Goal: Check status: Check status

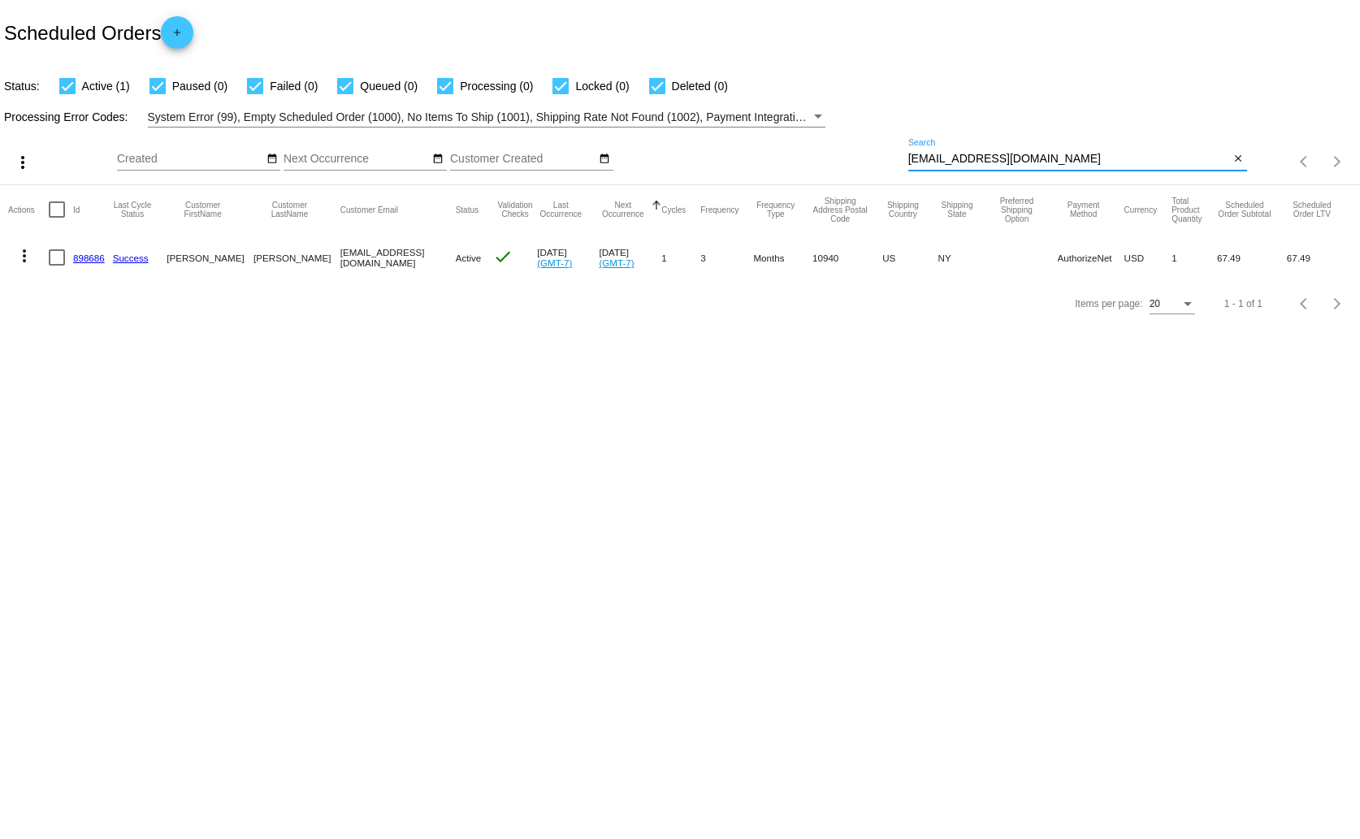
click at [942, 158] on input "[EMAIL_ADDRESS][DOMAIN_NAME]" at bounding box center [1069, 159] width 322 height 13
paste input "anndolak6"
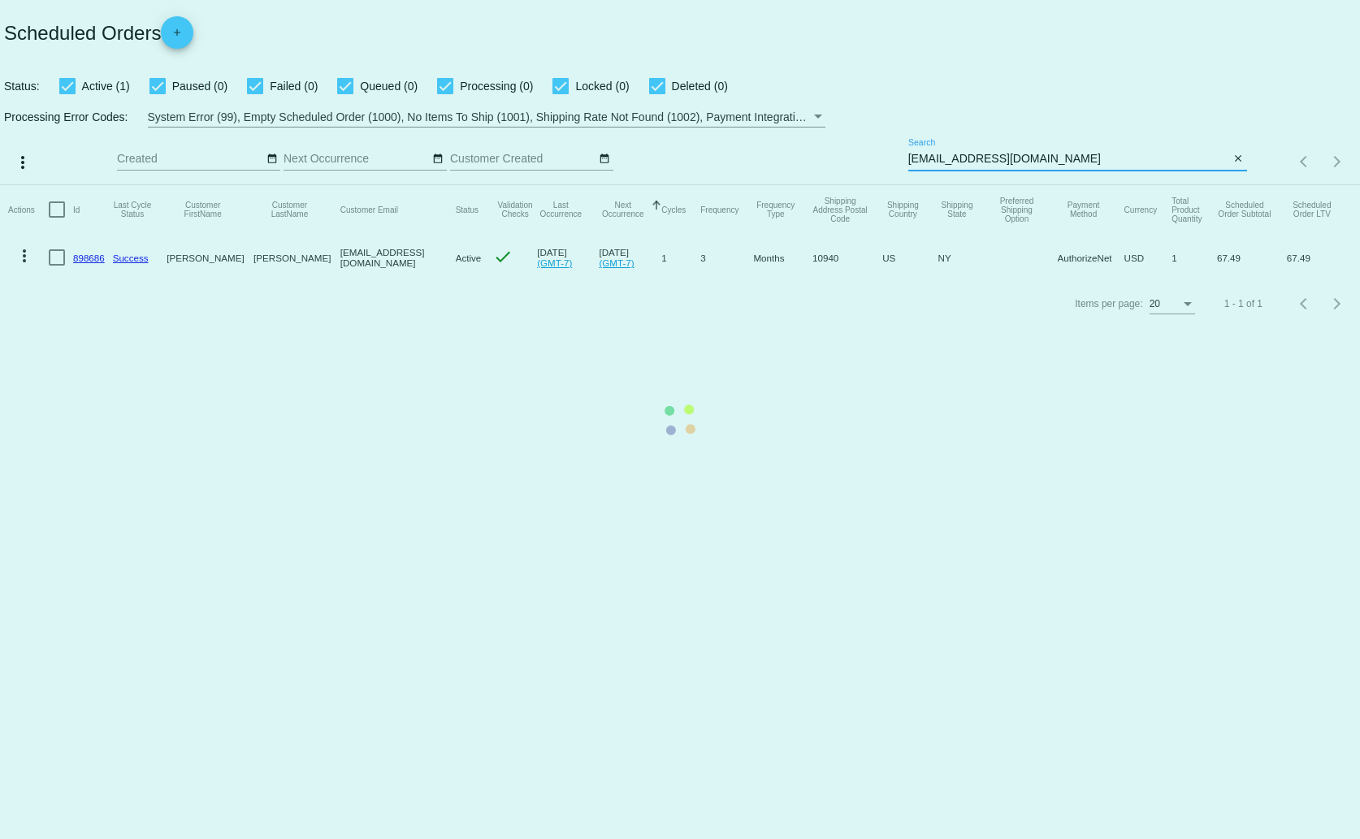
type input "[EMAIL_ADDRESS][DOMAIN_NAME]"
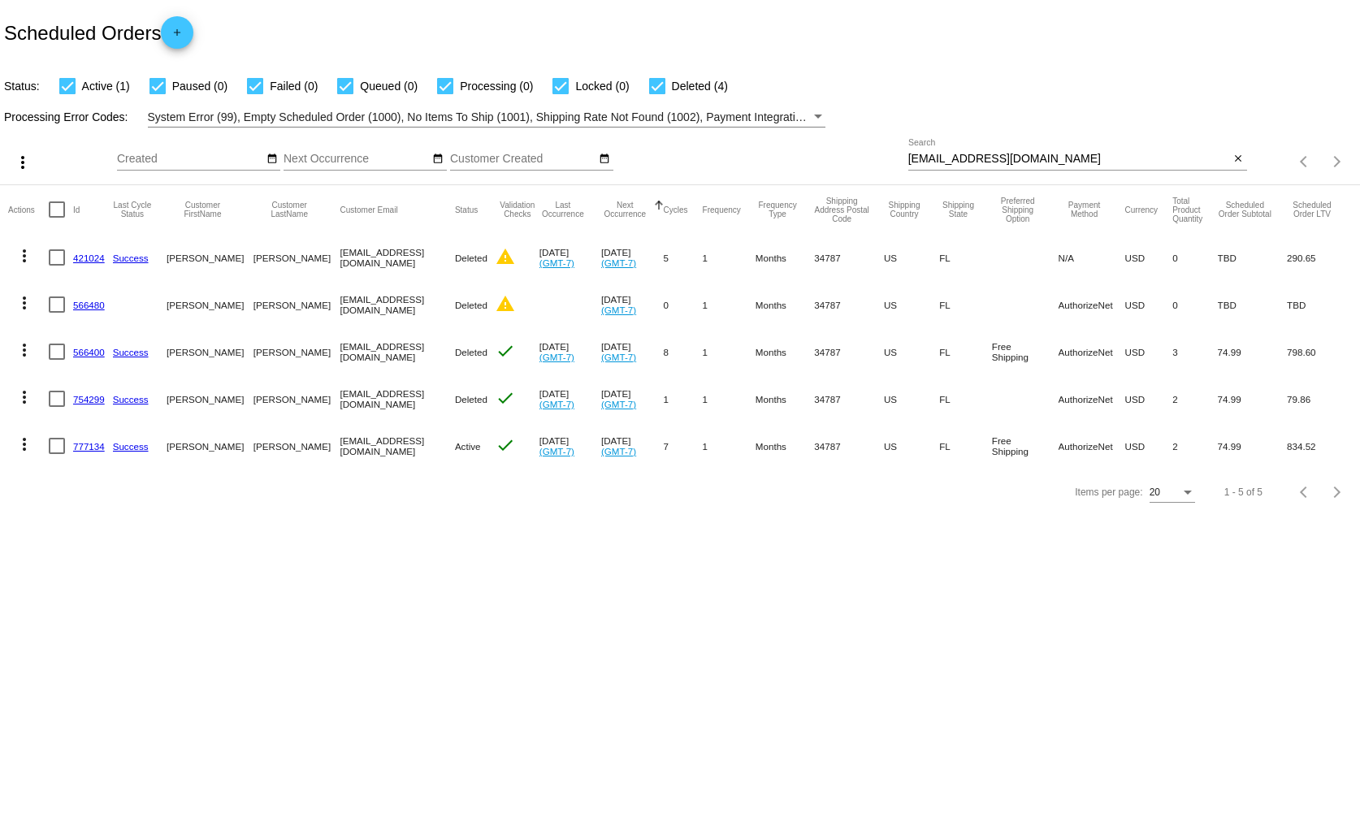
click at [88, 441] on link "777134" at bounding box center [89, 446] width 32 height 11
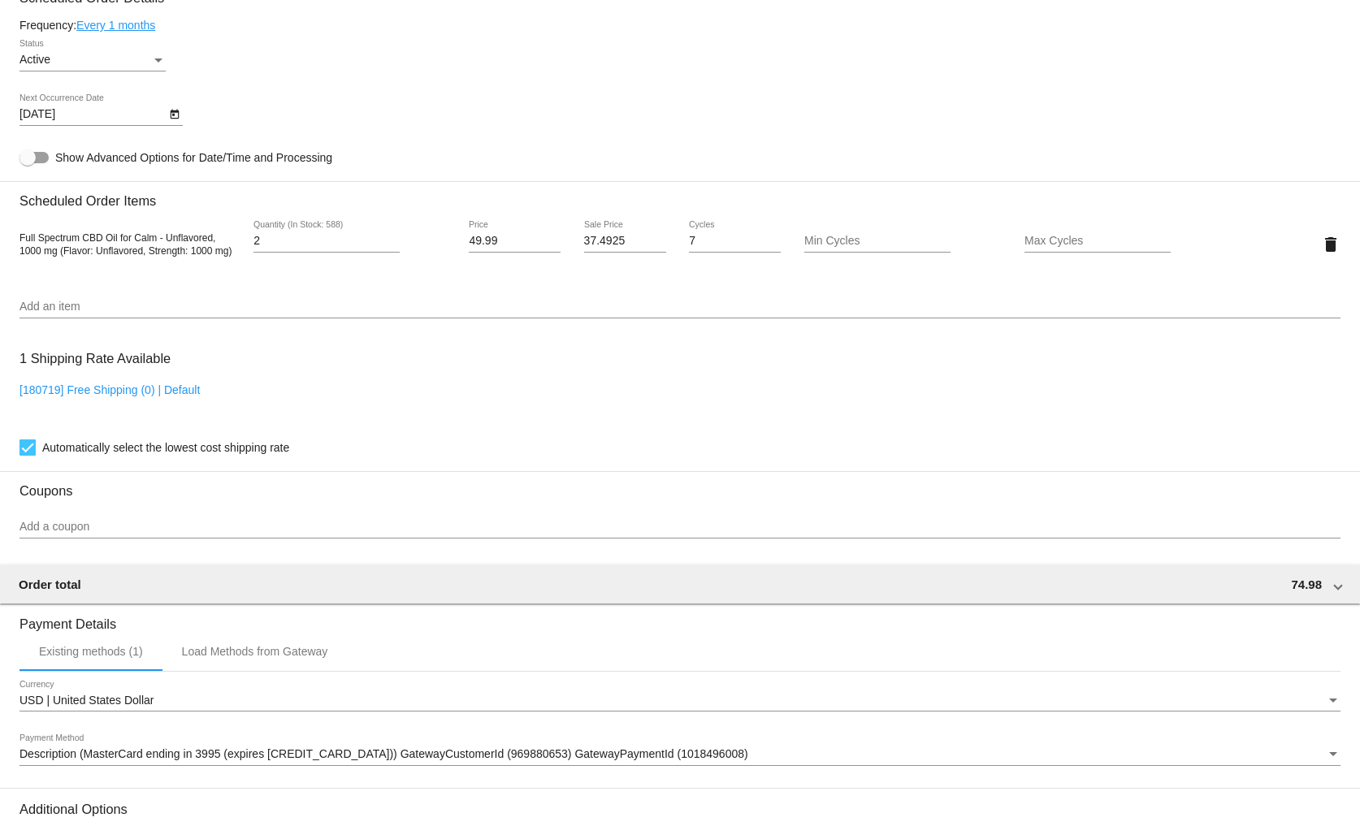
scroll to position [953, 0]
click at [174, 109] on icon "Open calendar" at bounding box center [174, 113] width 9 height 10
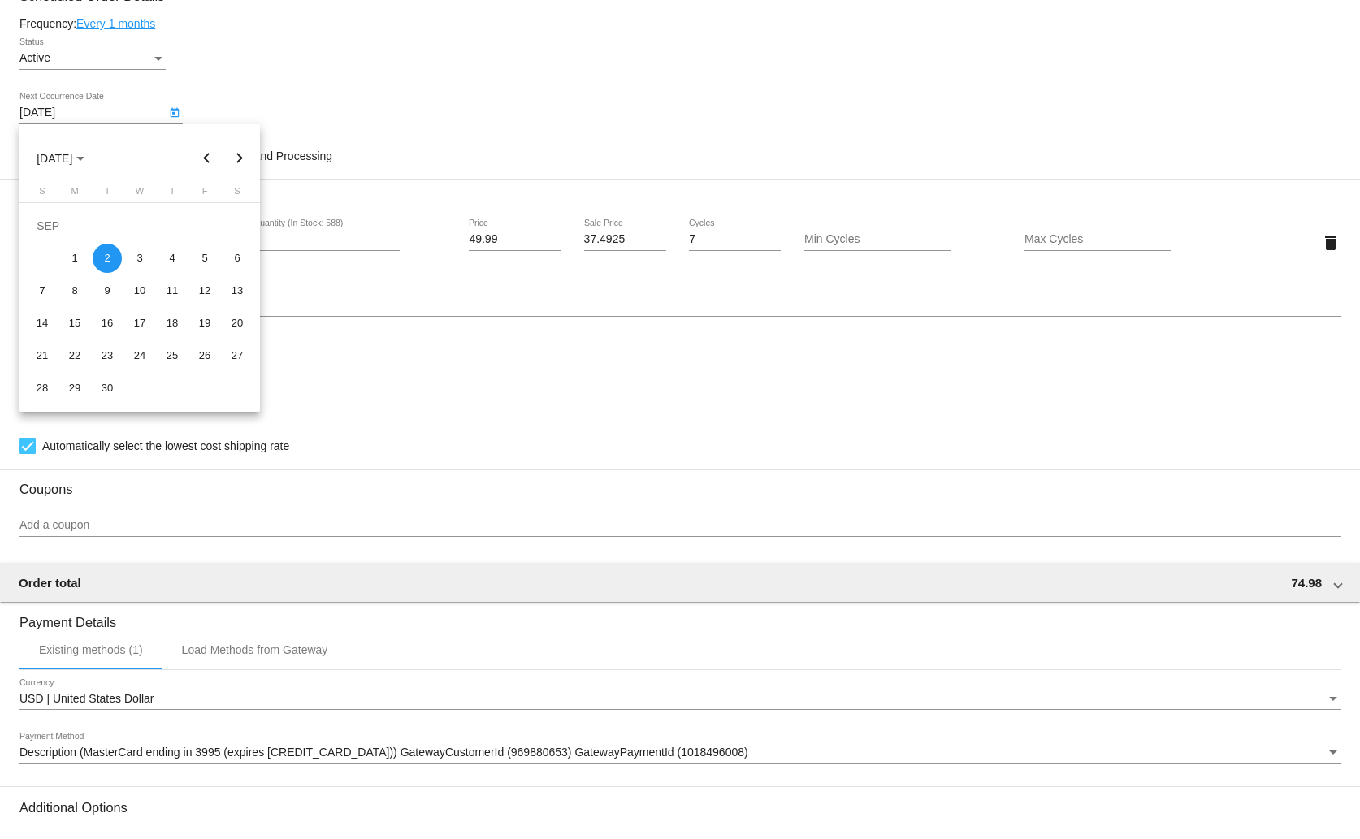
click at [349, 101] on div at bounding box center [680, 419] width 1360 height 839
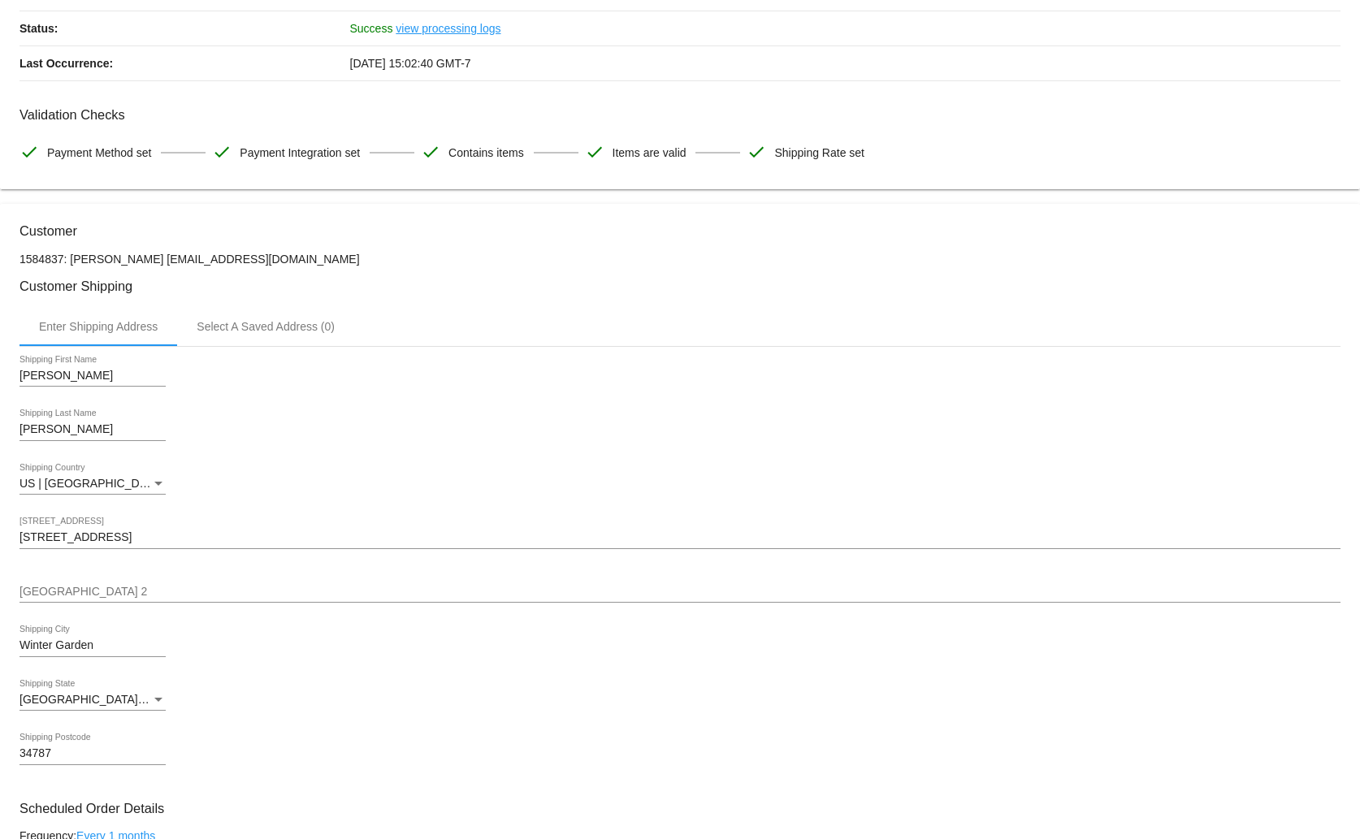
scroll to position [0, 0]
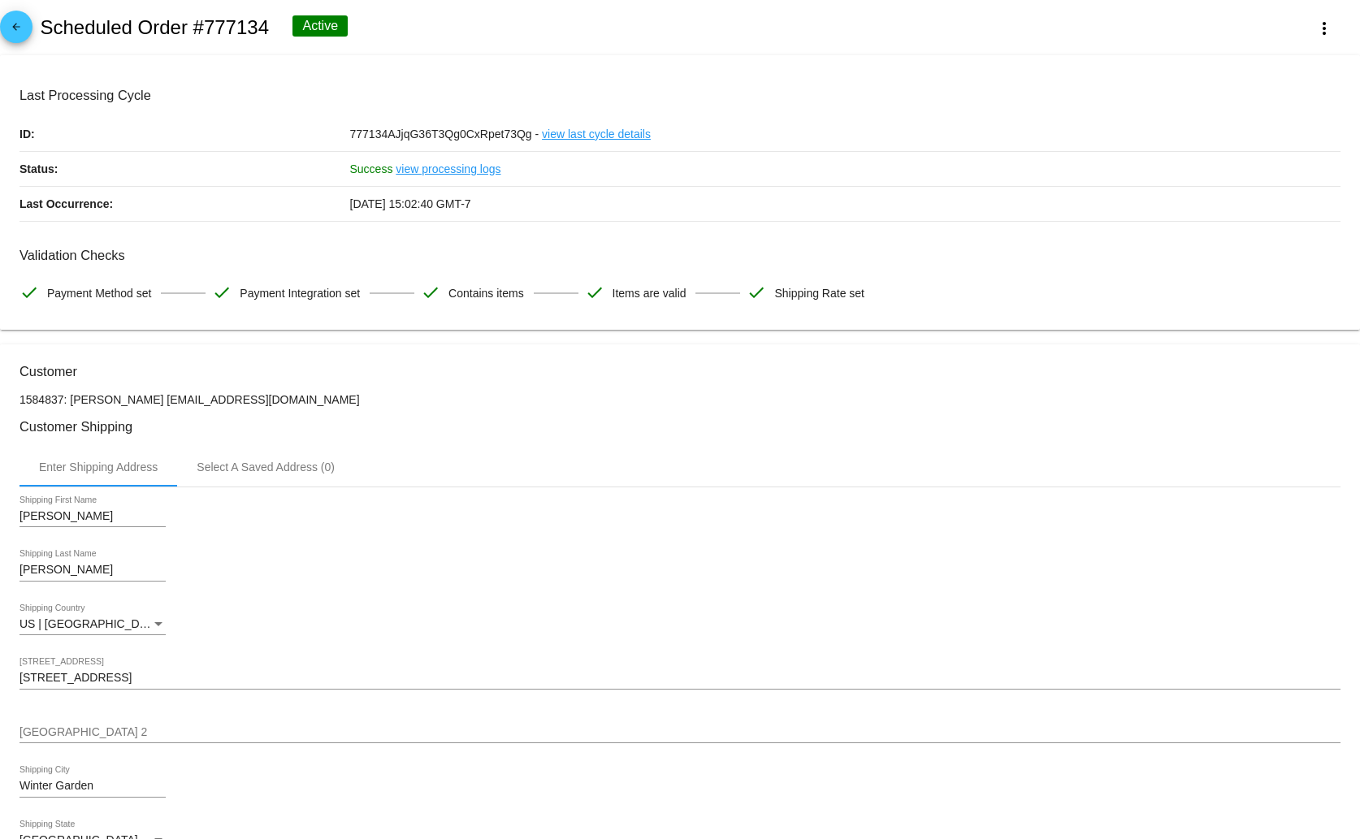
click at [244, 29] on h2 "Scheduled Order #777134" at bounding box center [154, 27] width 229 height 23
copy h2 "777134"
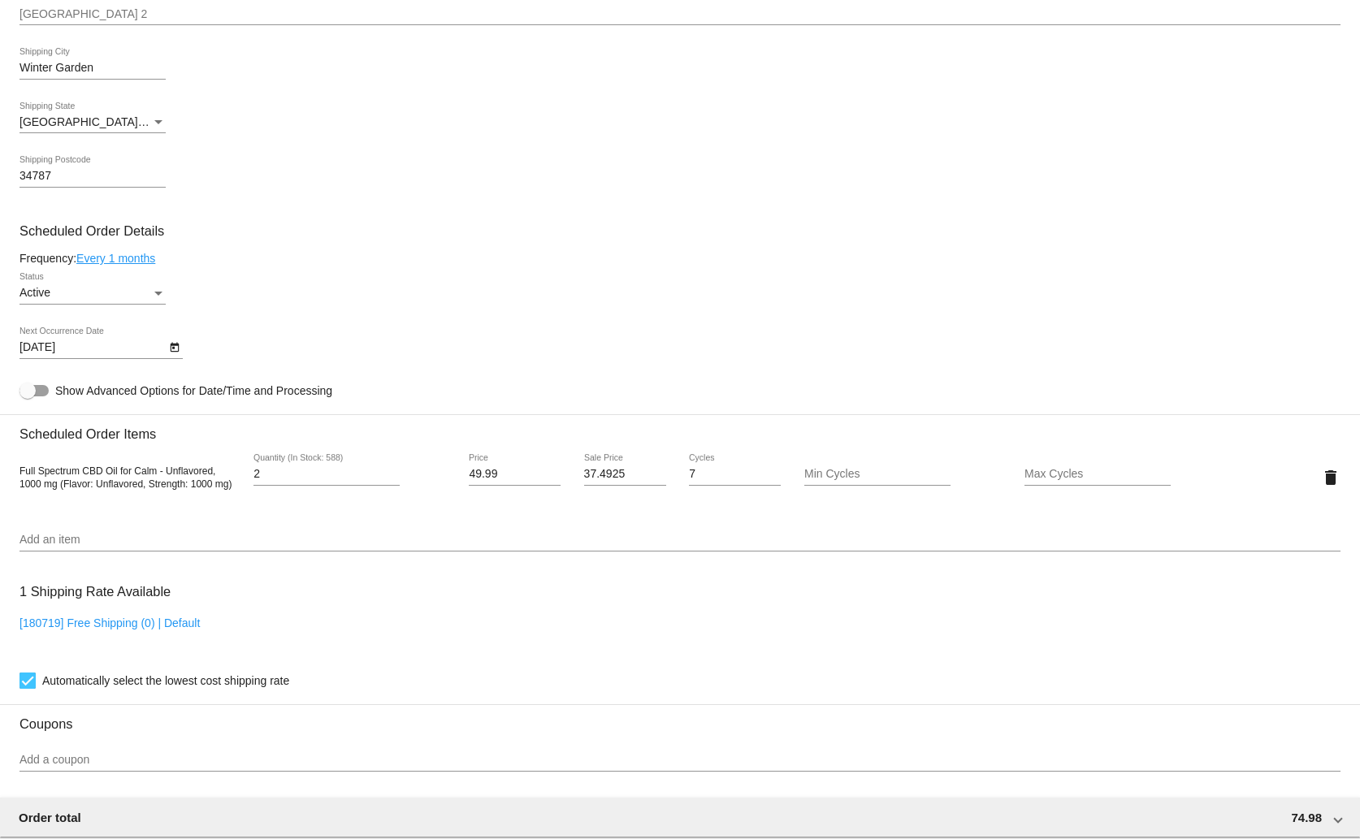
scroll to position [719, 0]
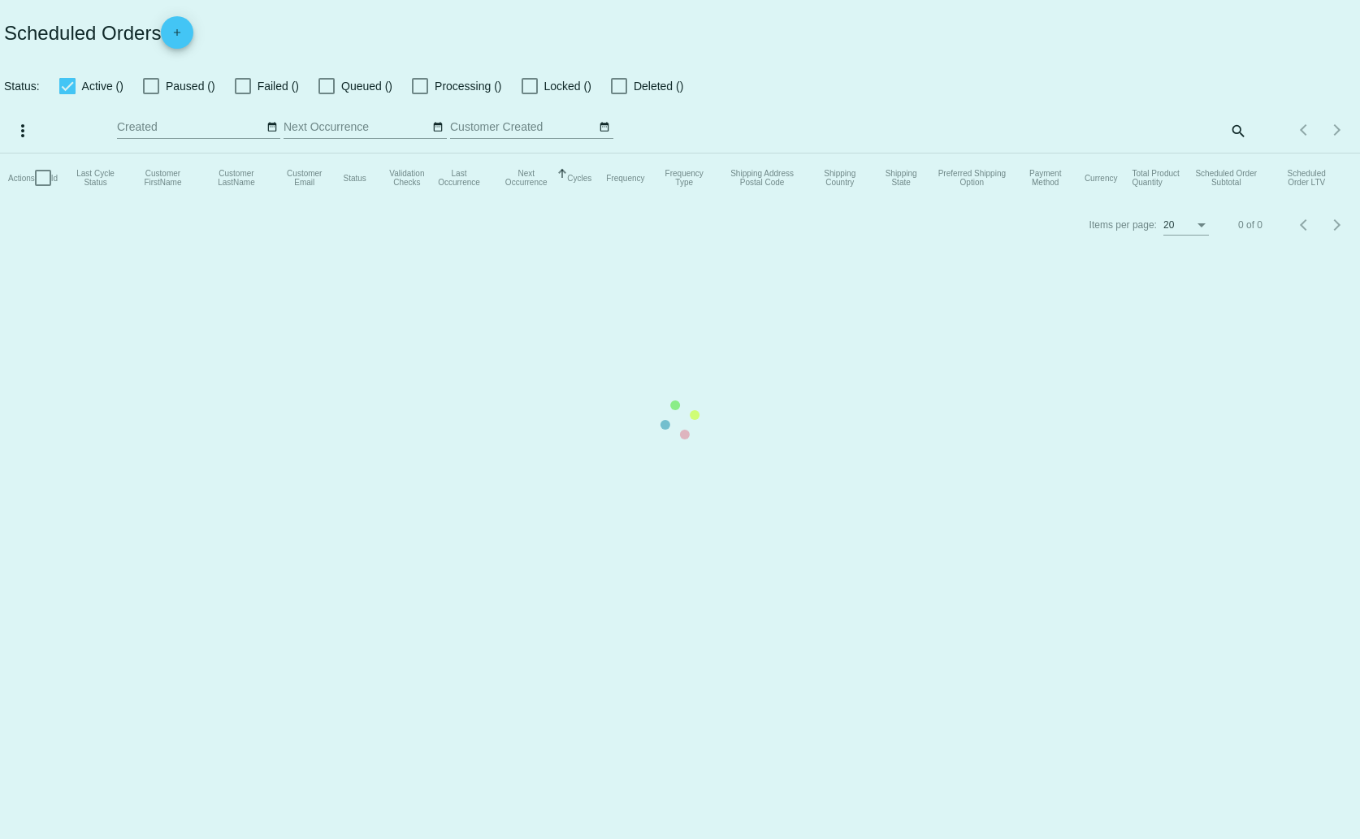
checkbox input "true"
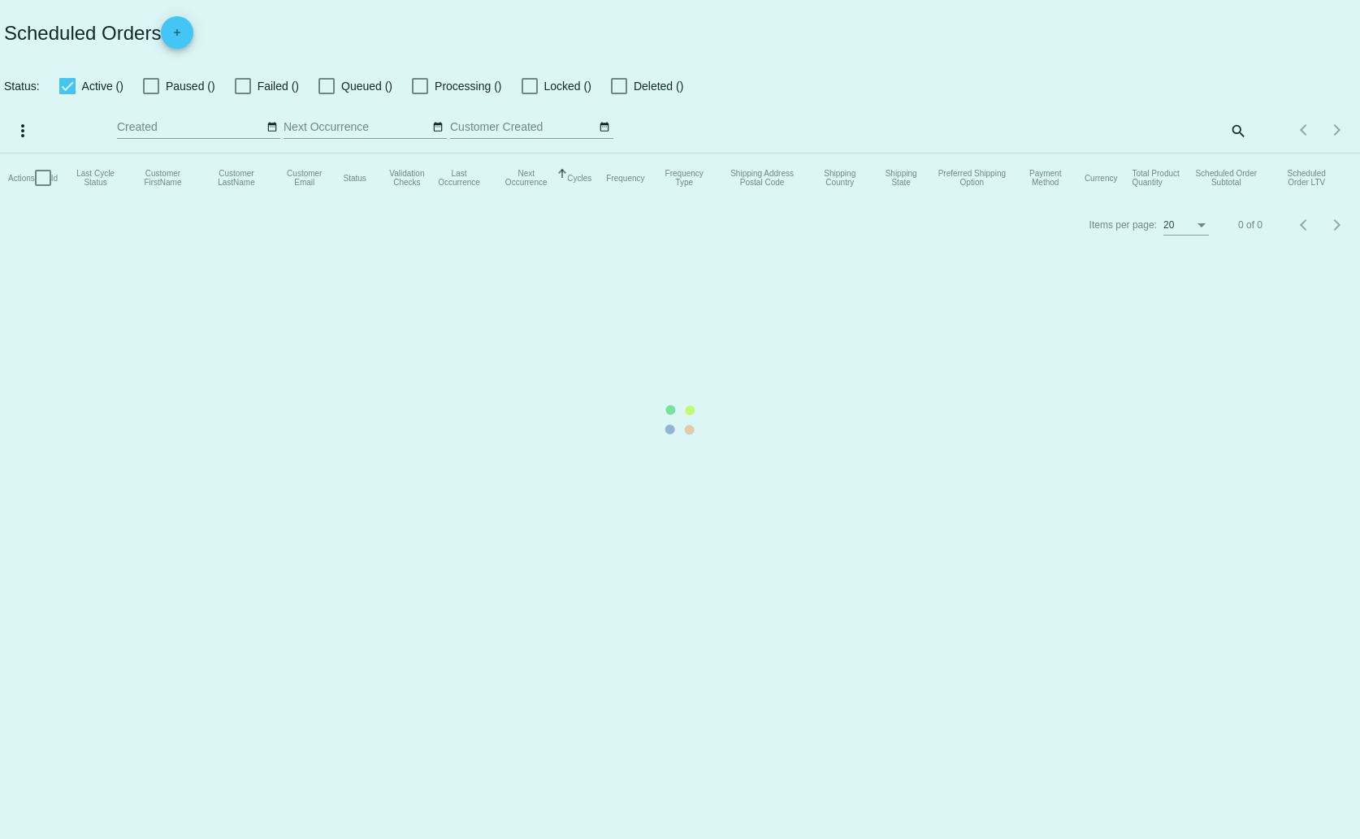
checkbox input "true"
